Goal: Find specific page/section: Find specific page/section

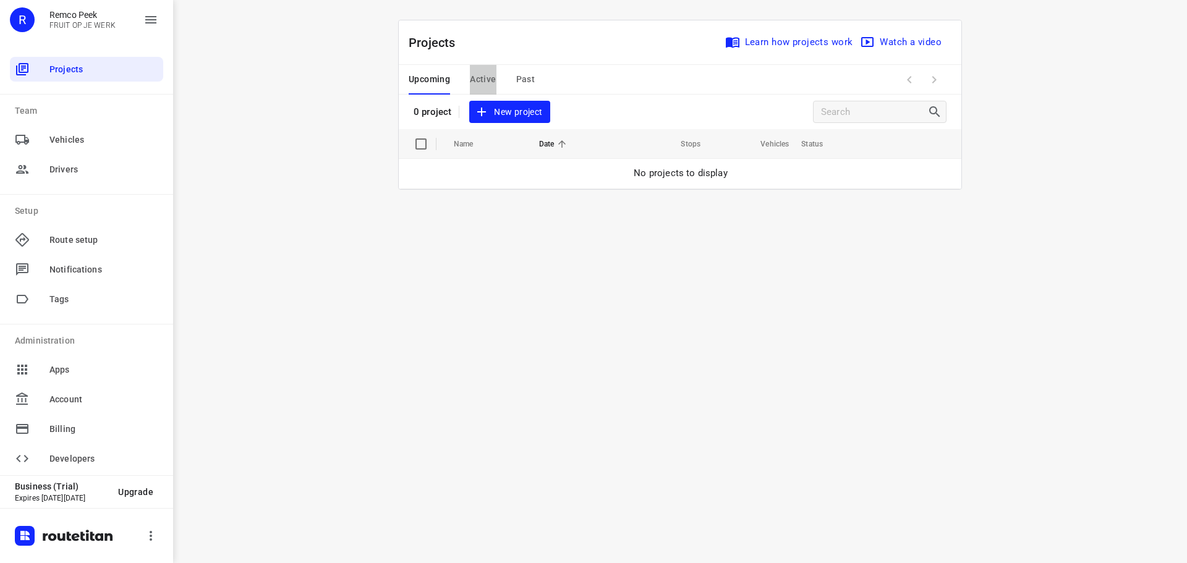
click at [470, 75] on span "Active" at bounding box center [483, 79] width 26 height 15
drag, startPoint x: 525, startPoint y: 82, endPoint x: 395, endPoint y: 119, distance: 135.6
click at [524, 81] on span "Past" at bounding box center [525, 79] width 19 height 15
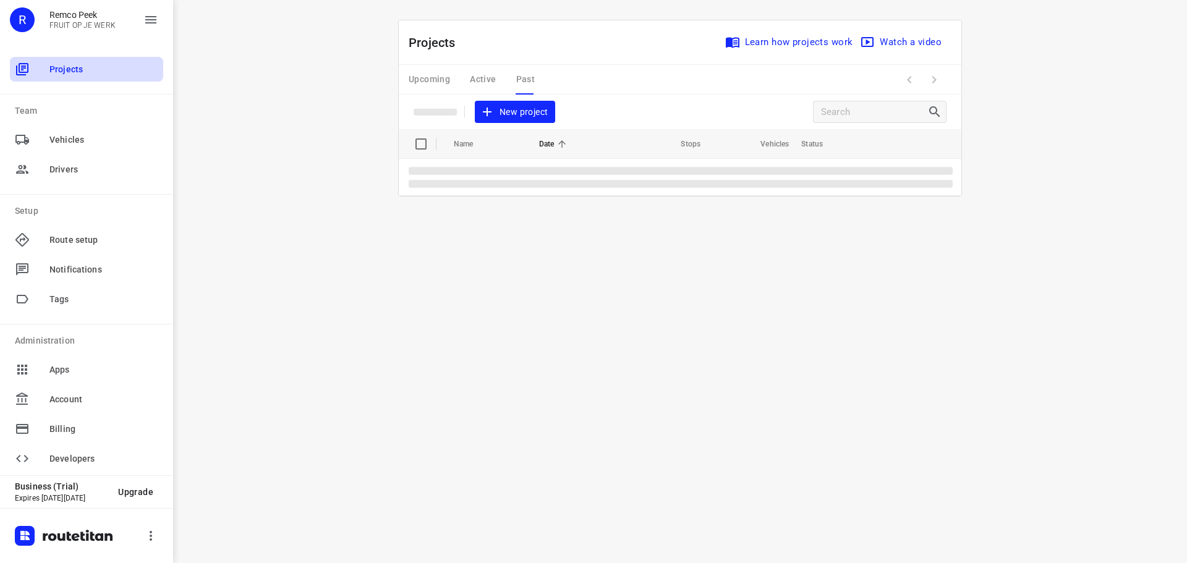
click at [82, 70] on span "Projects" at bounding box center [103, 69] width 109 height 13
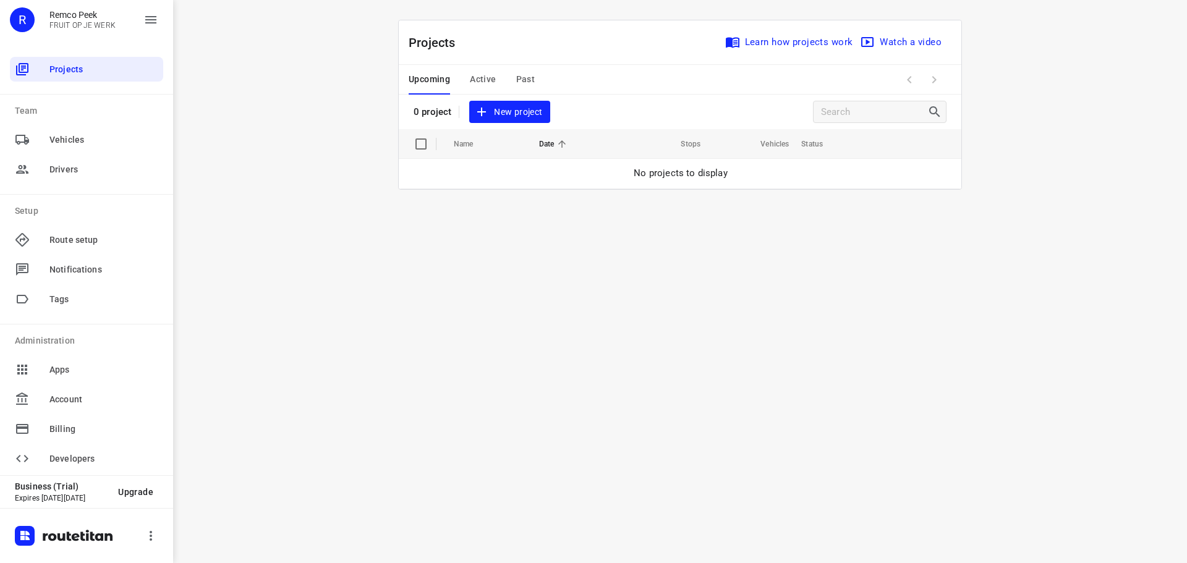
click at [485, 79] on span "Active" at bounding box center [483, 79] width 26 height 15
